Goal: Check status: Check status

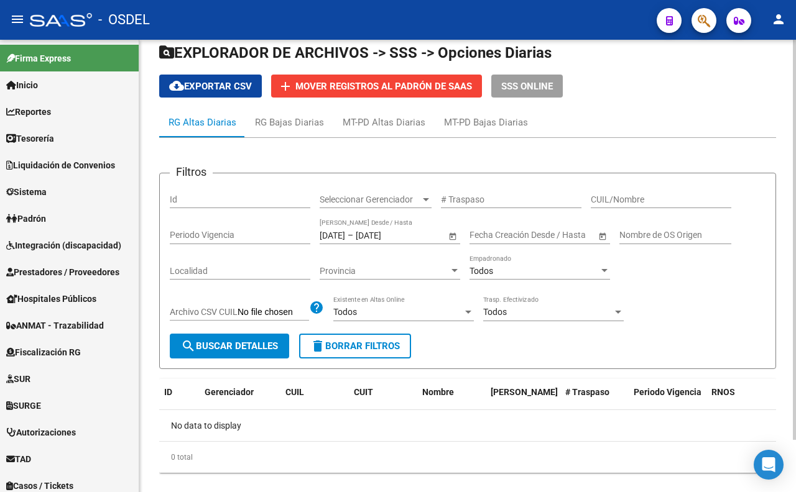
scroll to position [58, 0]
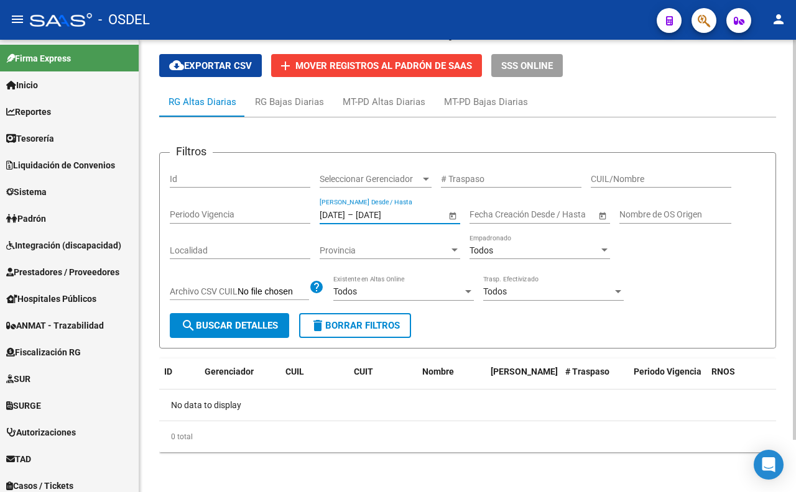
click at [341, 216] on input "[DATE]" at bounding box center [332, 215] width 25 height 11
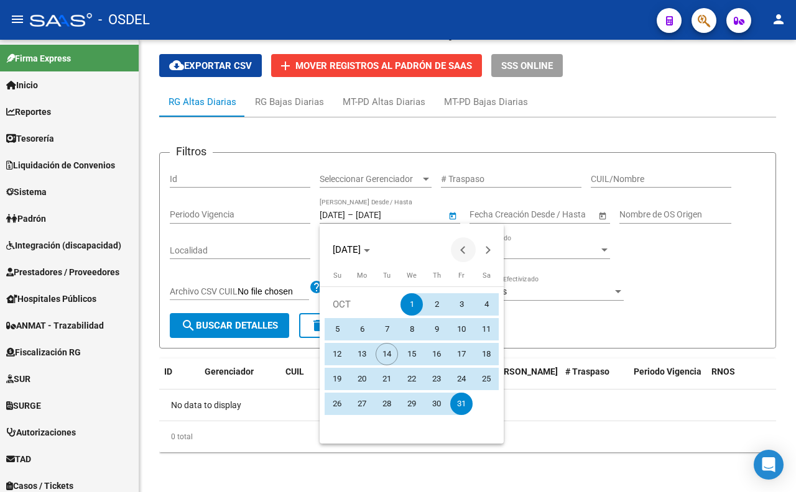
click at [458, 251] on span "Previous month" at bounding box center [463, 249] width 25 height 25
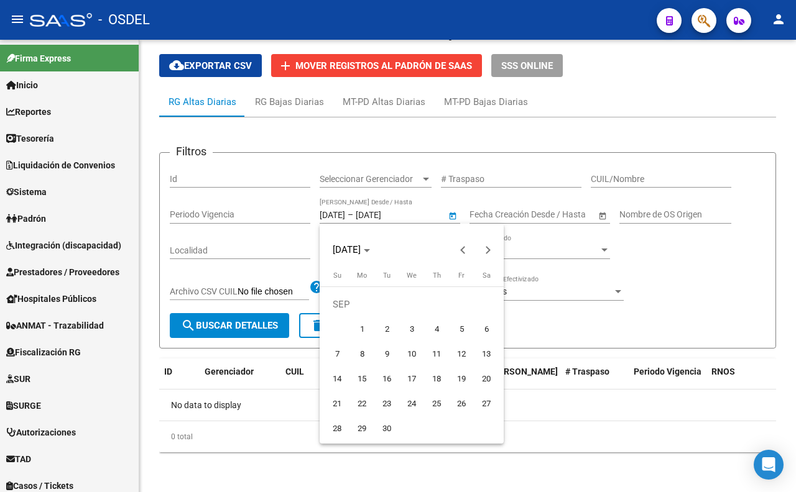
click at [362, 336] on span "1" at bounding box center [362, 329] width 22 height 22
type input "[DATE]"
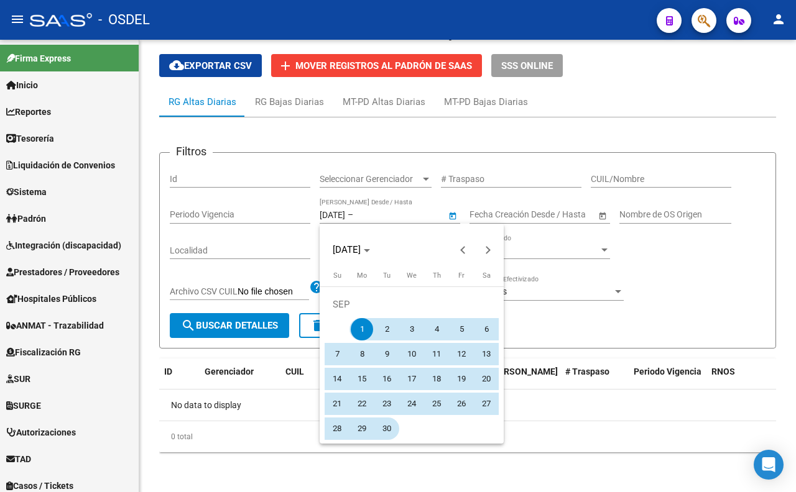
click at [384, 436] on span "30" at bounding box center [387, 429] width 22 height 22
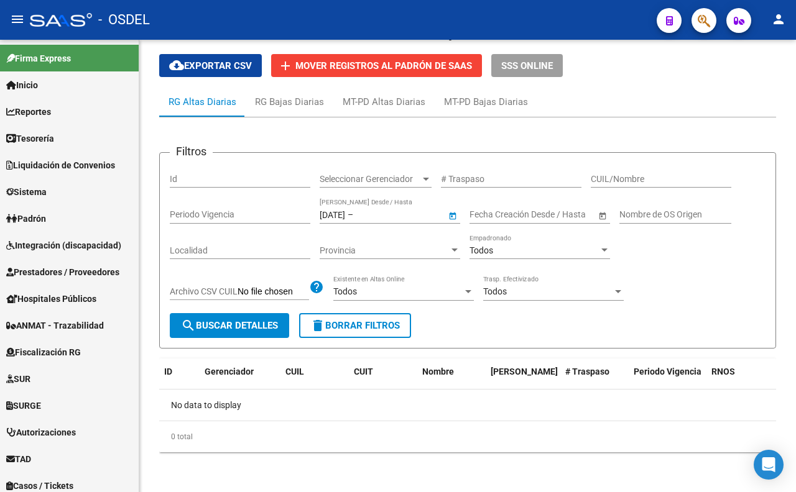
type input "[DATE]"
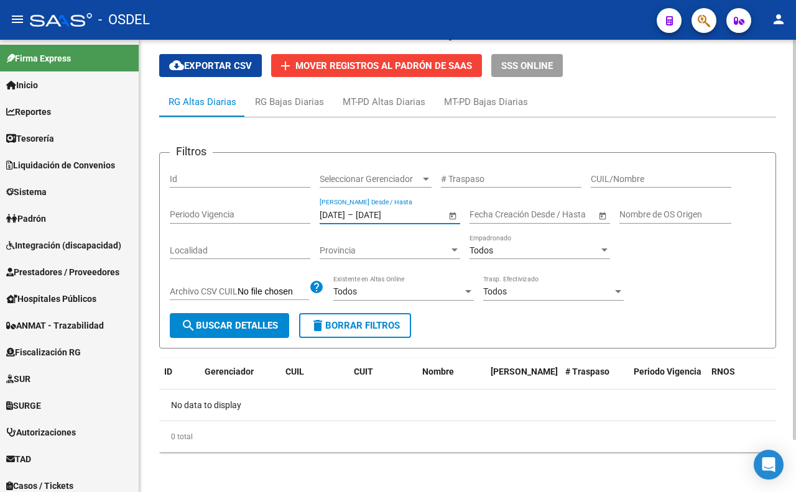
click at [256, 331] on span "search Buscar Detalles" at bounding box center [229, 325] width 97 height 11
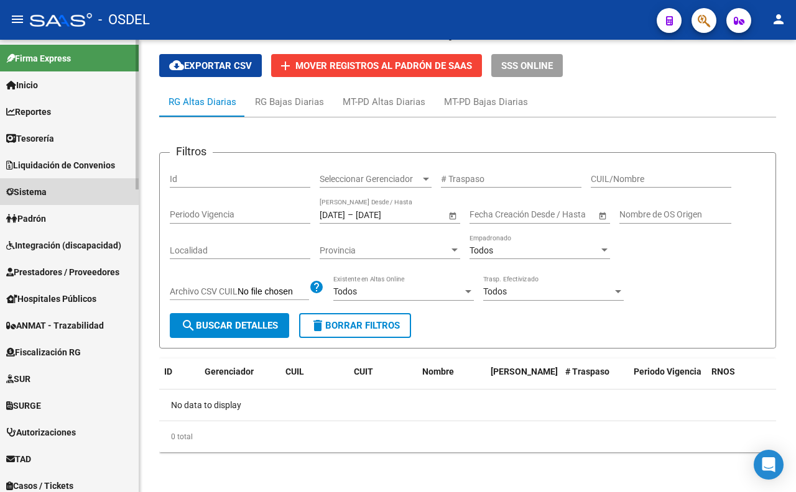
click at [38, 197] on span "Sistema" at bounding box center [26, 192] width 40 height 14
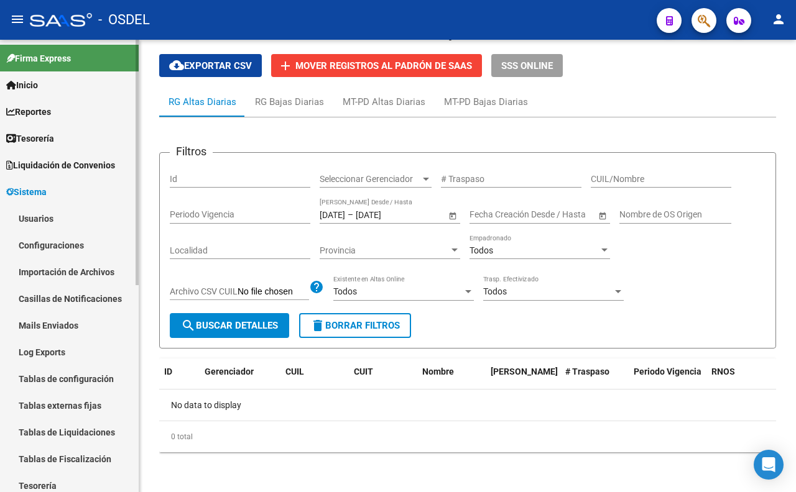
click at [41, 168] on span "Liquidación de Convenios" at bounding box center [60, 166] width 109 height 14
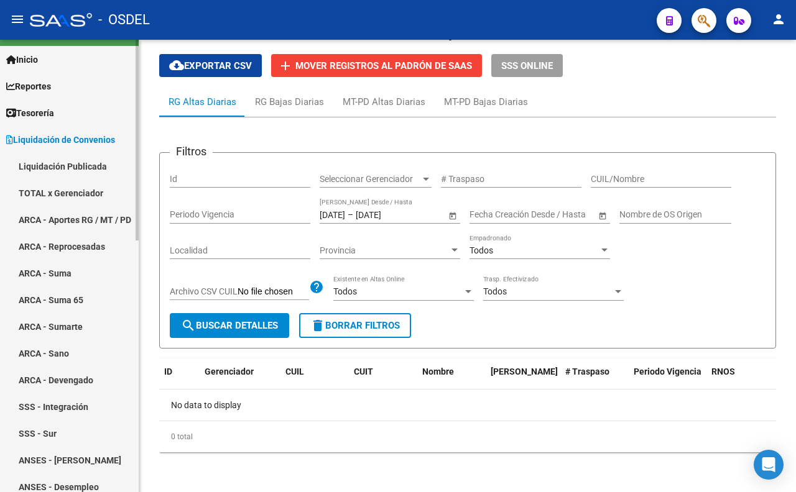
scroll to position [0, 0]
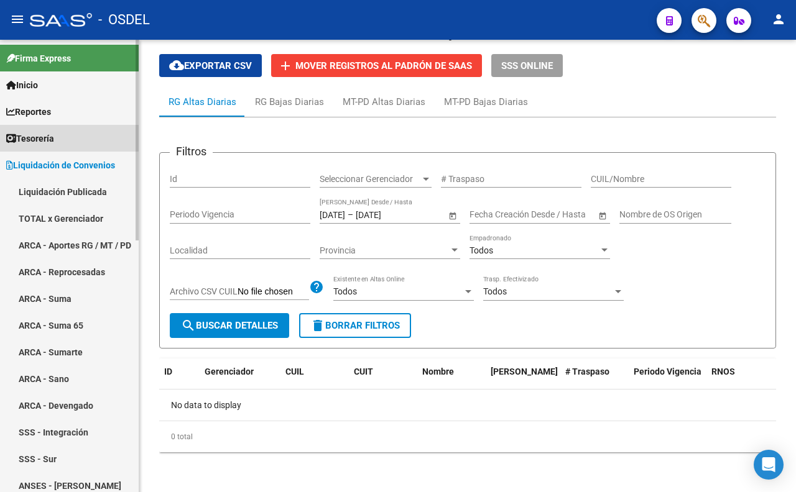
click at [72, 143] on link "Tesorería" at bounding box center [69, 138] width 139 height 27
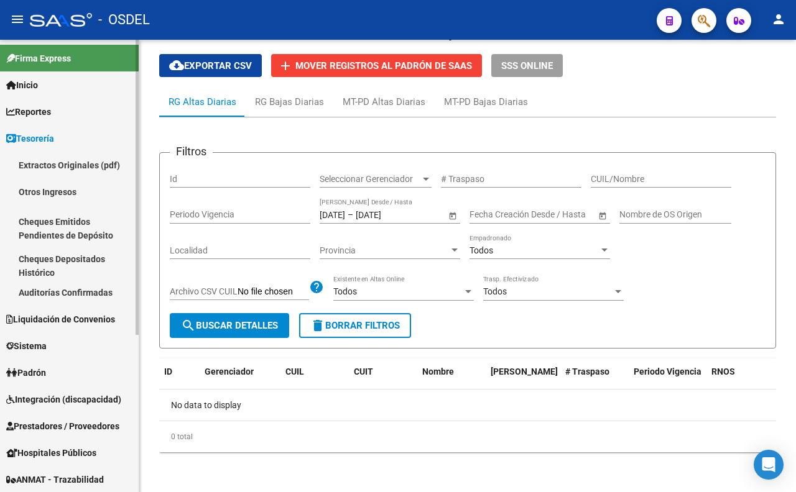
scroll to position [69, 0]
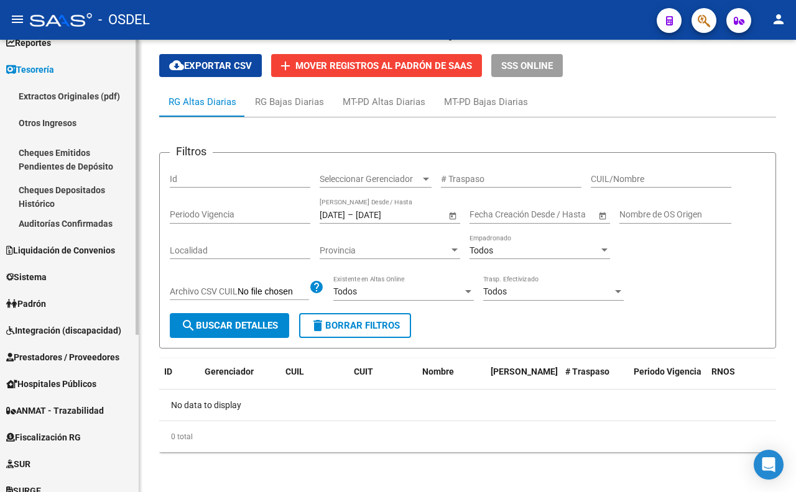
click at [72, 249] on span "Liquidación de Convenios" at bounding box center [60, 251] width 109 height 14
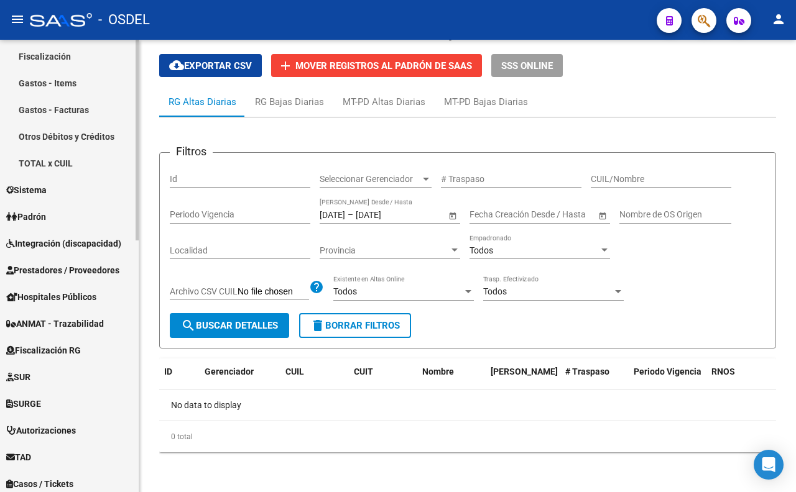
scroll to position [552, 0]
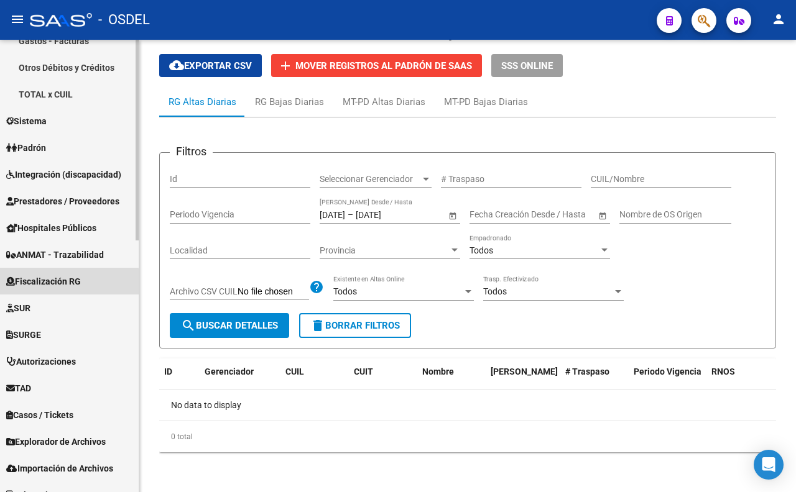
click at [63, 285] on span "Fiscalización RG" at bounding box center [43, 282] width 75 height 14
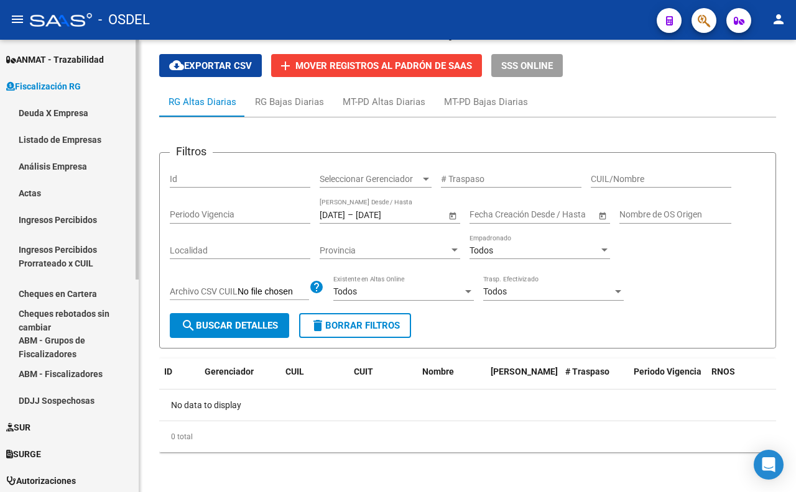
scroll to position [263, 0]
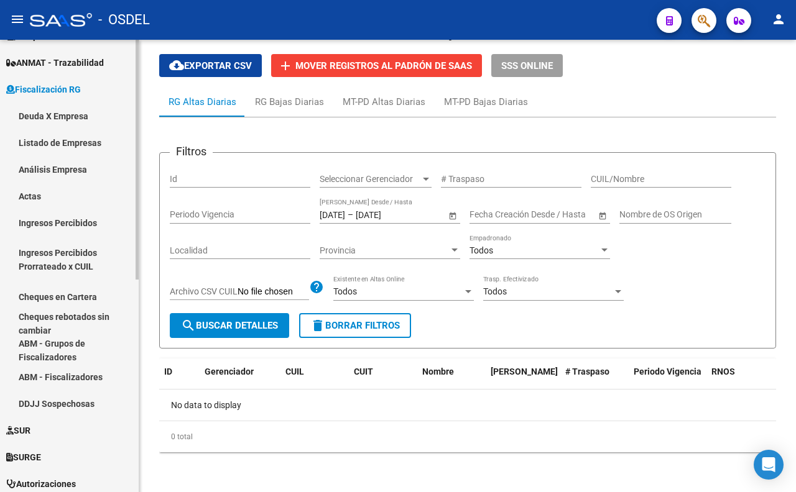
click at [65, 119] on link "Deuda X Empresa" at bounding box center [69, 116] width 139 height 27
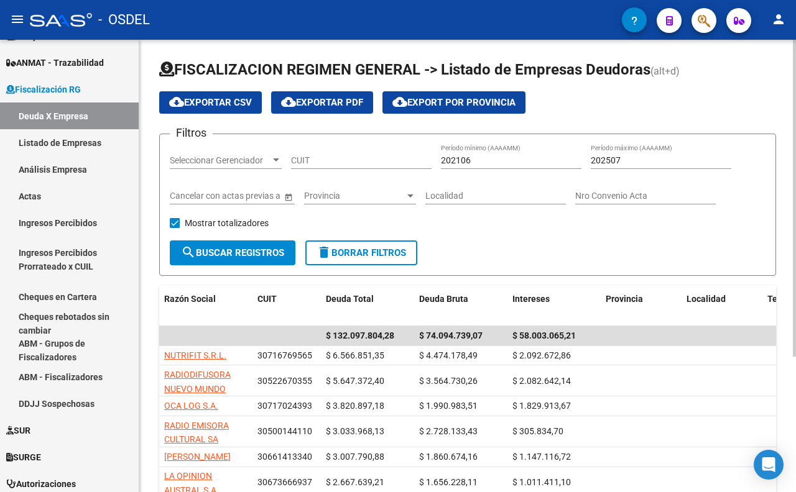
click at [328, 164] on input "CUIT" at bounding box center [361, 160] width 141 height 11
paste input "30-70957670-0"
type input "30-70957670-0"
click at [259, 257] on span "search Buscar Registros" at bounding box center [232, 252] width 103 height 11
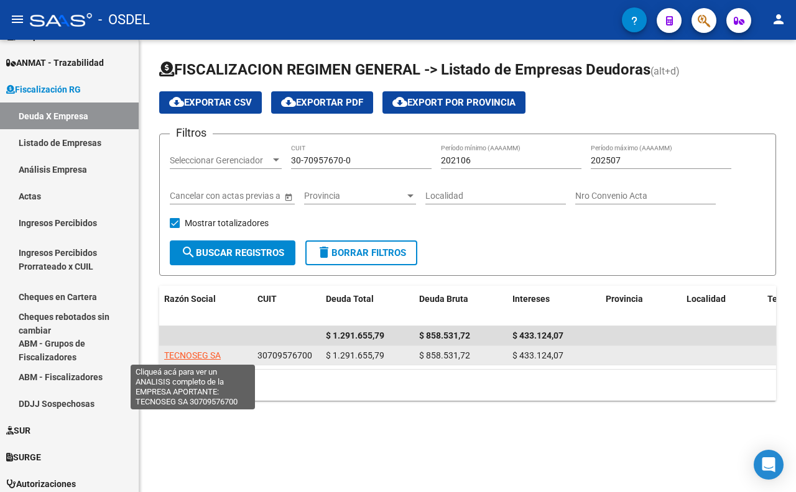
click at [196, 358] on span "TECNOSEG SA" at bounding box center [192, 356] width 57 height 10
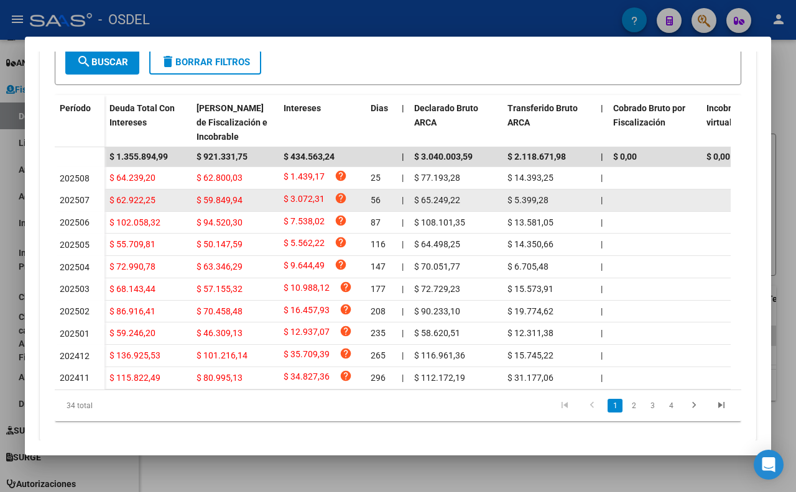
scroll to position [69, 0]
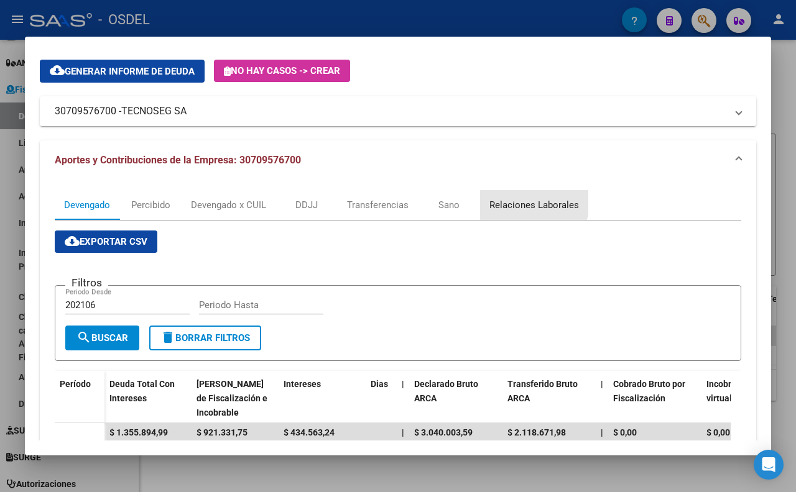
click at [529, 203] on div "Relaciones Laborales" at bounding box center [534, 205] width 90 height 14
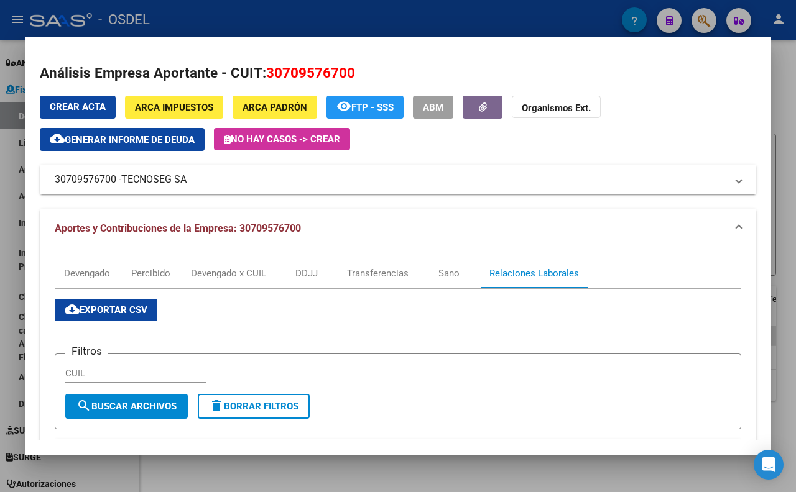
scroll to position [0, 0]
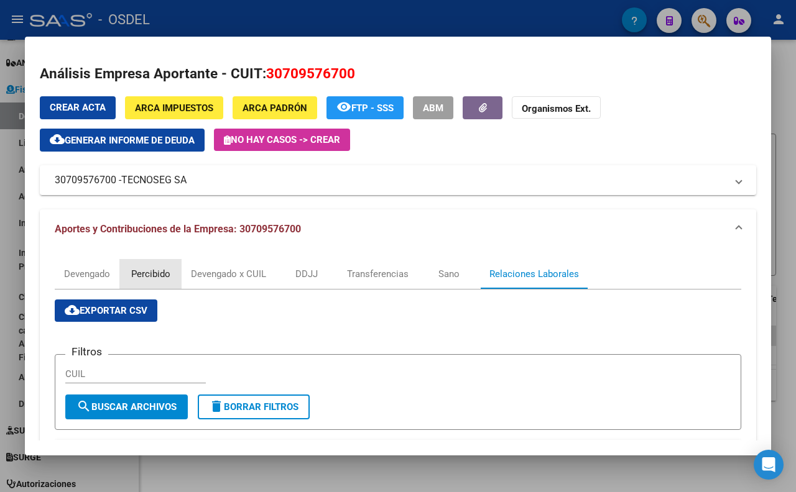
click at [154, 280] on div "Percibido" at bounding box center [150, 274] width 39 height 14
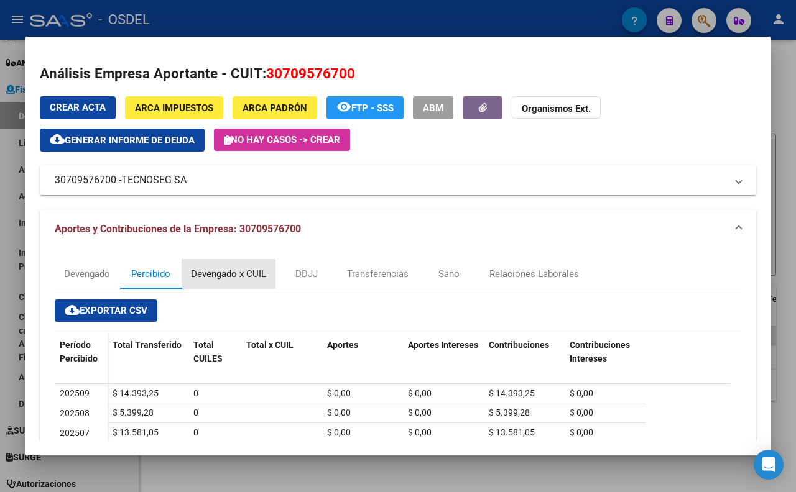
click at [252, 282] on div "Devengado x CUIL" at bounding box center [229, 274] width 94 height 30
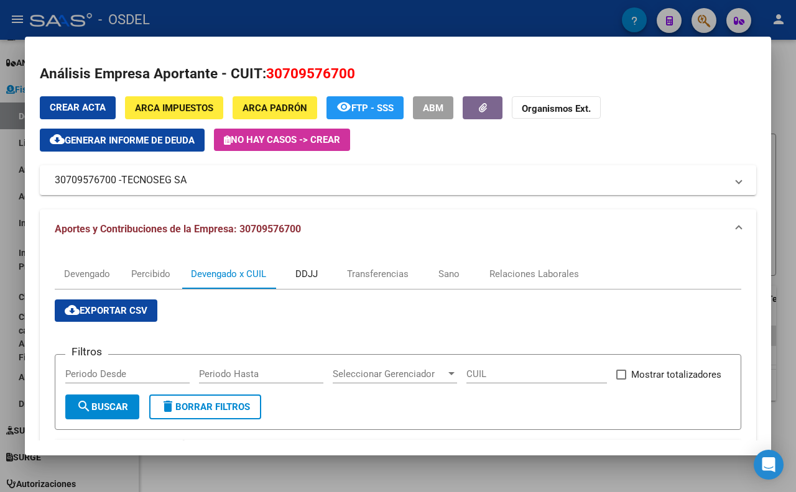
click at [308, 282] on div "DDJJ" at bounding box center [306, 274] width 62 height 30
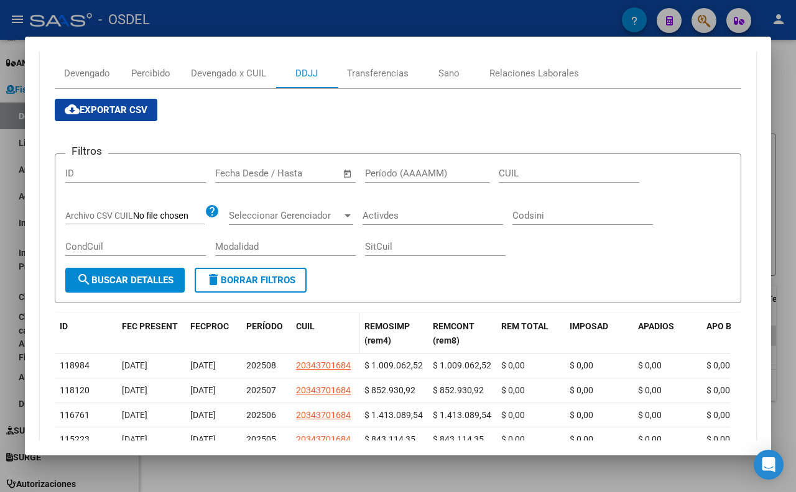
scroll to position [207, 0]
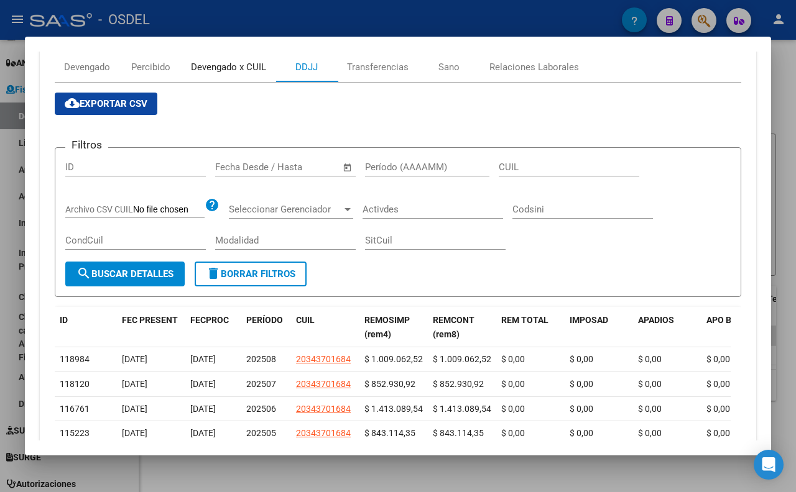
click at [225, 68] on div "Devengado x CUIL" at bounding box center [228, 67] width 75 height 14
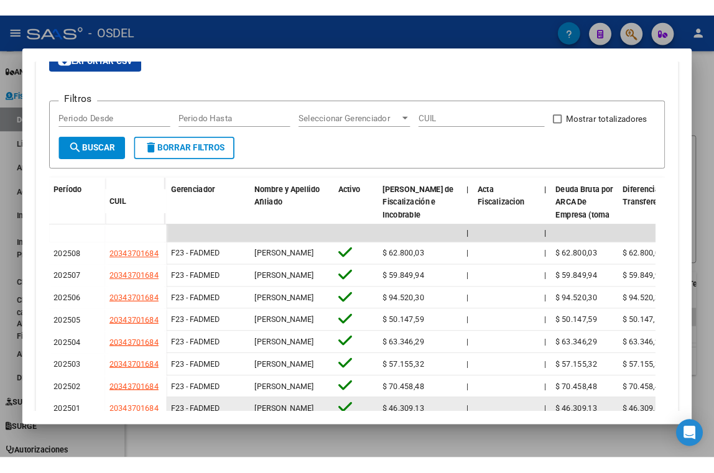
scroll to position [138, 0]
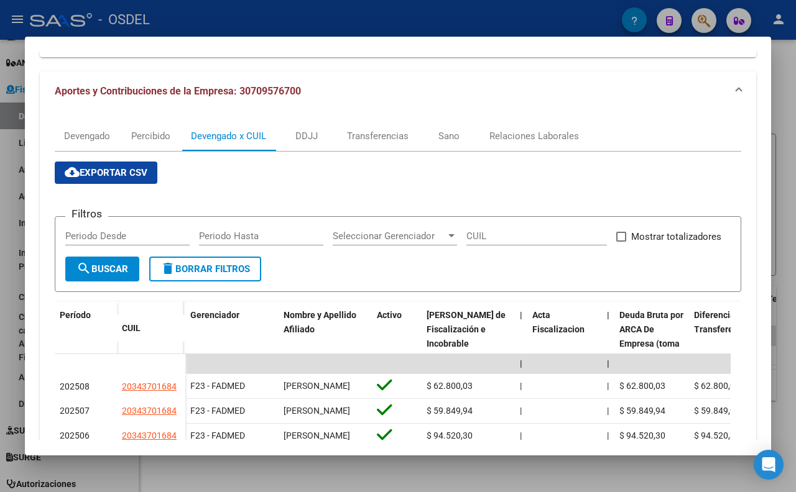
click at [408, 19] on div at bounding box center [398, 246] width 796 height 492
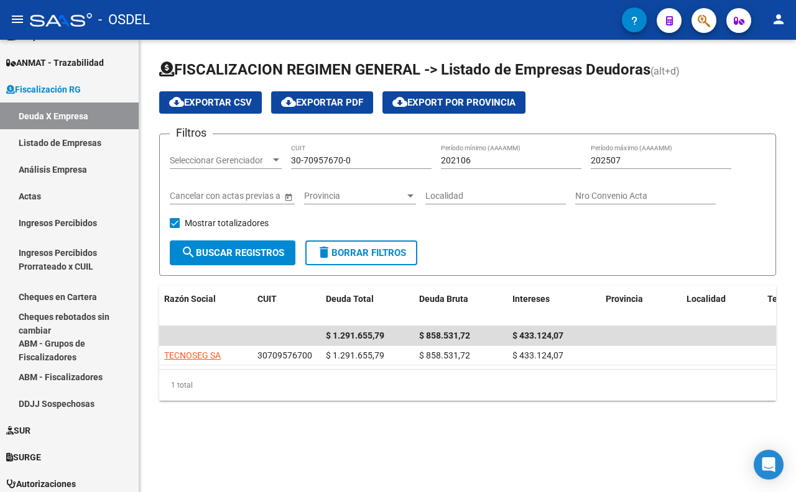
click at [408, 16] on div "- OSDEL" at bounding box center [326, 19] width 592 height 27
